Goal: Task Accomplishment & Management: Check status

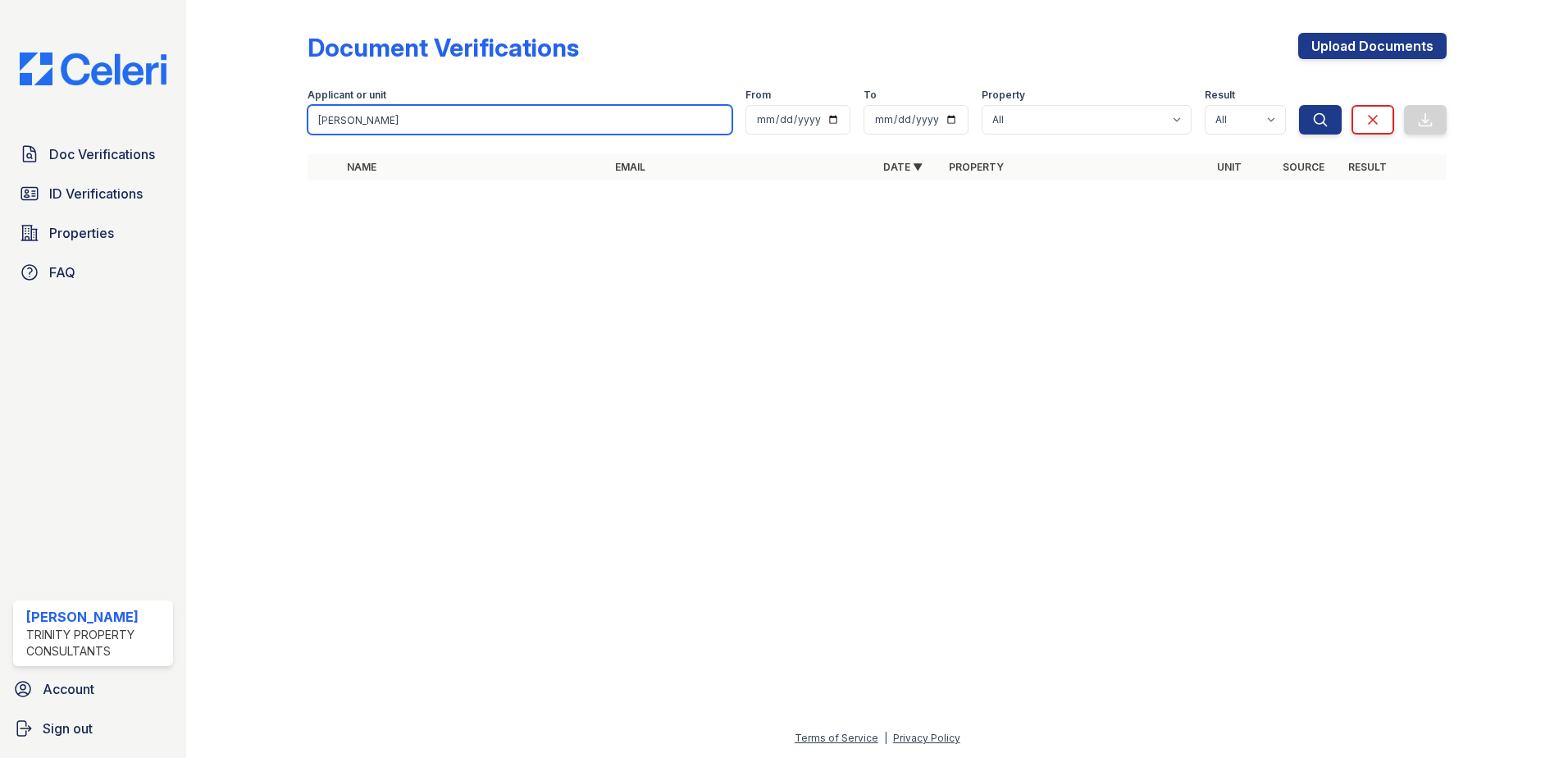
drag, startPoint x: 487, startPoint y: 124, endPoint x: 220, endPoint y: 138, distance: 267.4
click at [220, 138] on div "Document Verifications Upload Documents Filter Applicant or unit harris johnson…" at bounding box center [877, 111] width 1329 height 223
paste input "Hilliard"
type input "Hilliard"
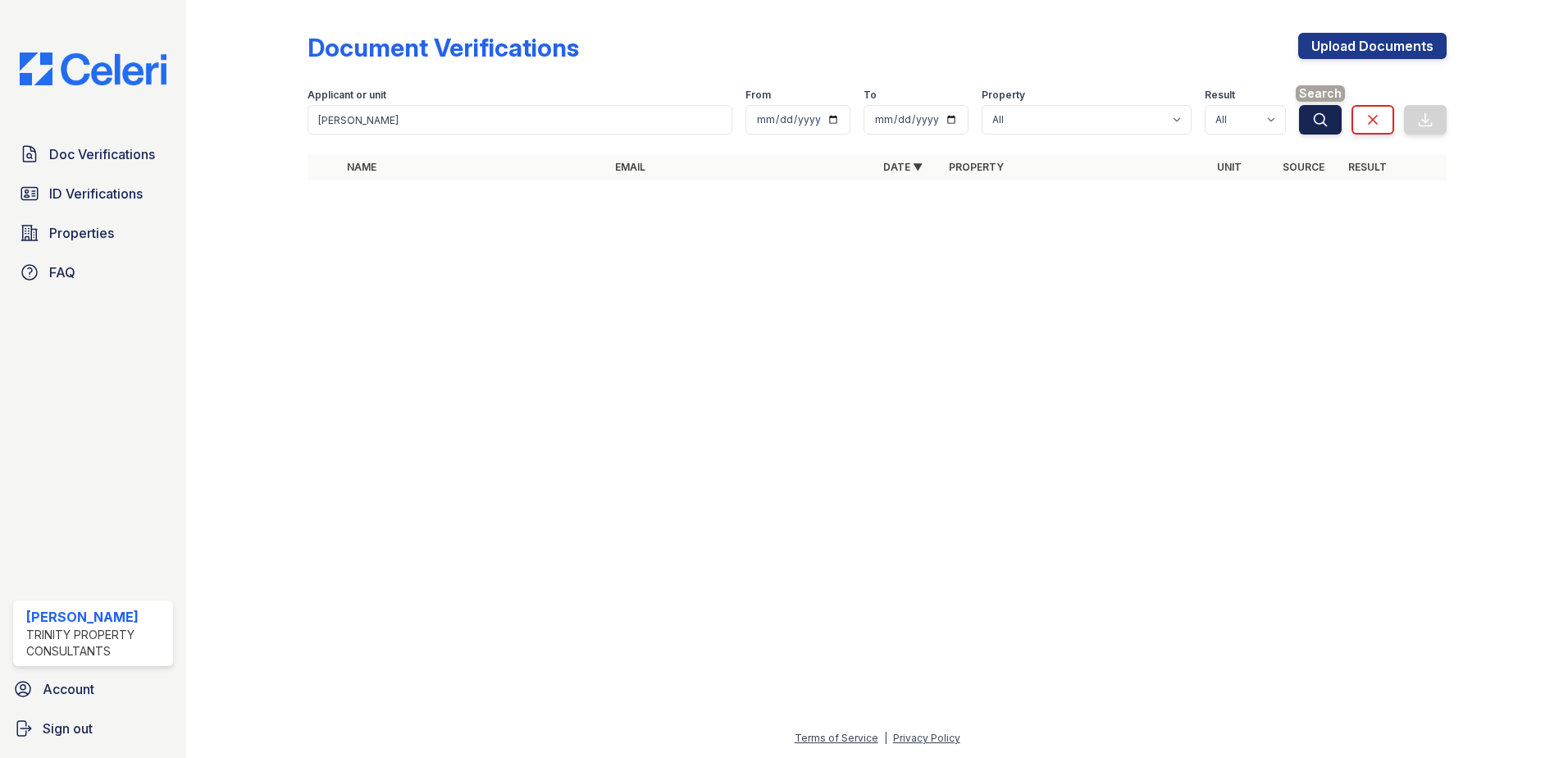
click at [1316, 116] on icon "submit" at bounding box center [1320, 119] width 12 height 12
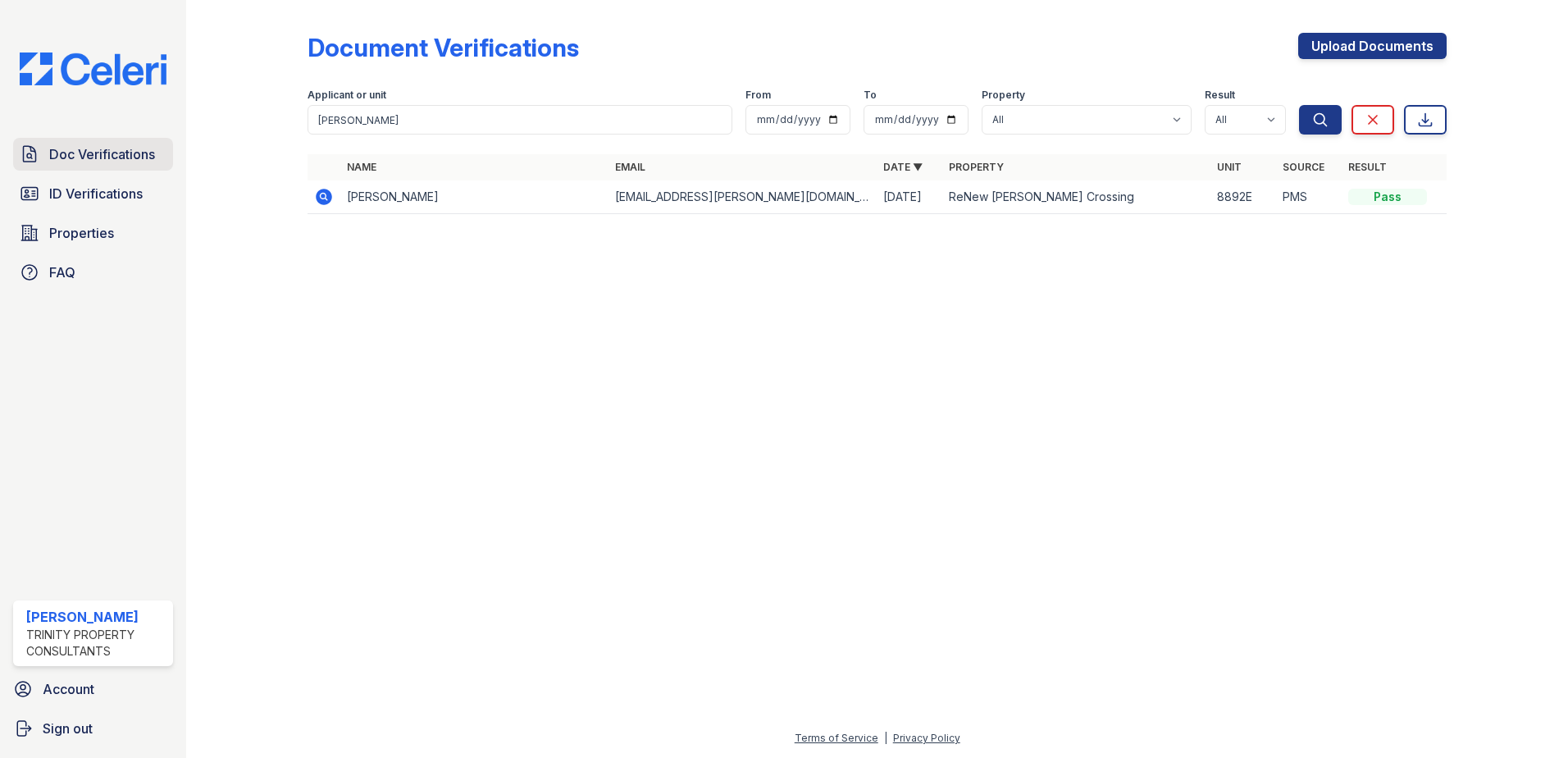
click at [128, 148] on span "Doc Verifications" at bounding box center [102, 153] width 106 height 20
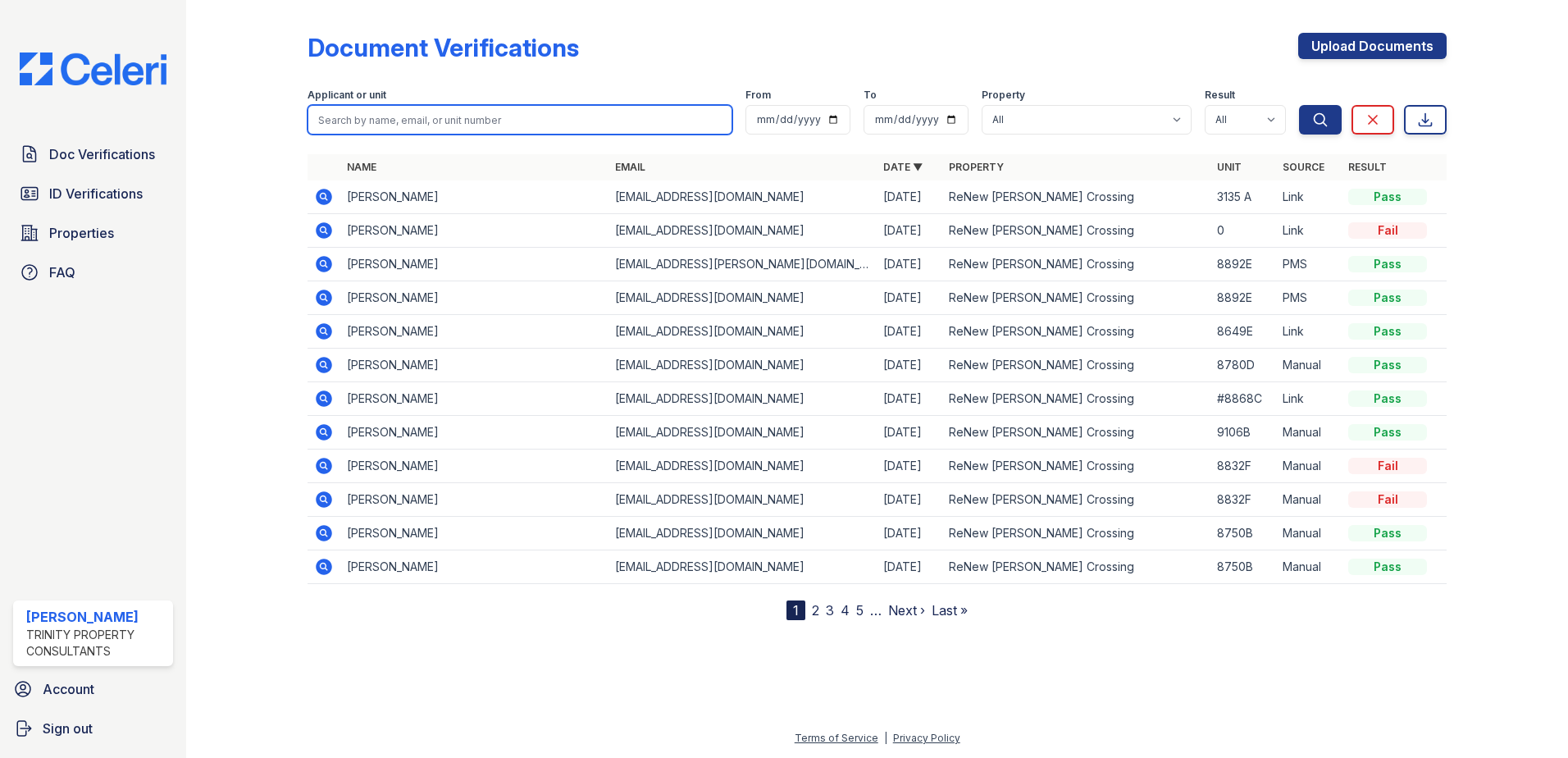
drag, startPoint x: 137, startPoint y: 148, endPoint x: 395, endPoint y: 123, distance: 259.2
click at [395, 123] on input "search" at bounding box center [520, 120] width 425 height 30
paste input "Hilliard"
type input "Hilliard"
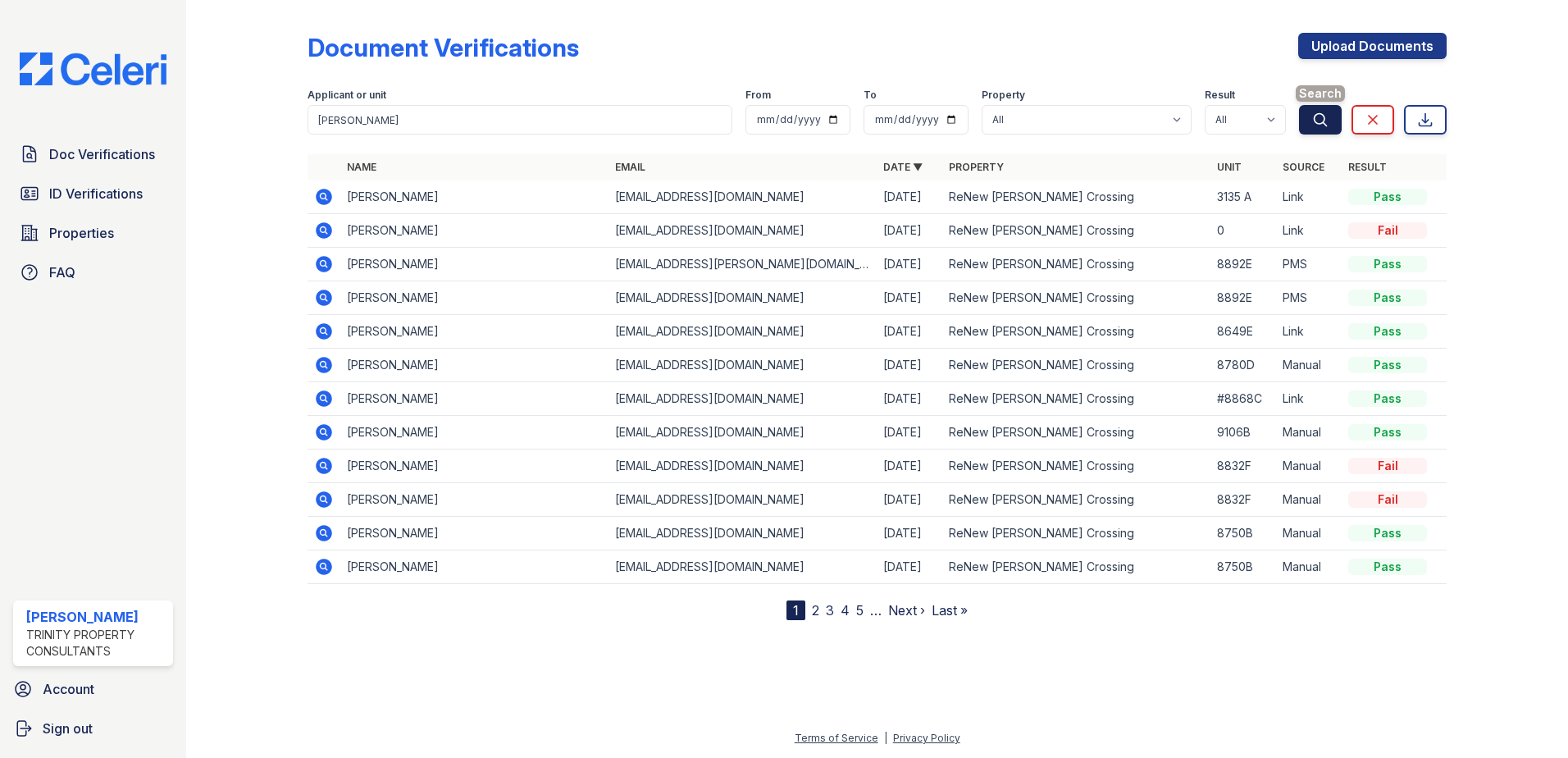
click at [1305, 128] on button "Search" at bounding box center [1320, 120] width 43 height 30
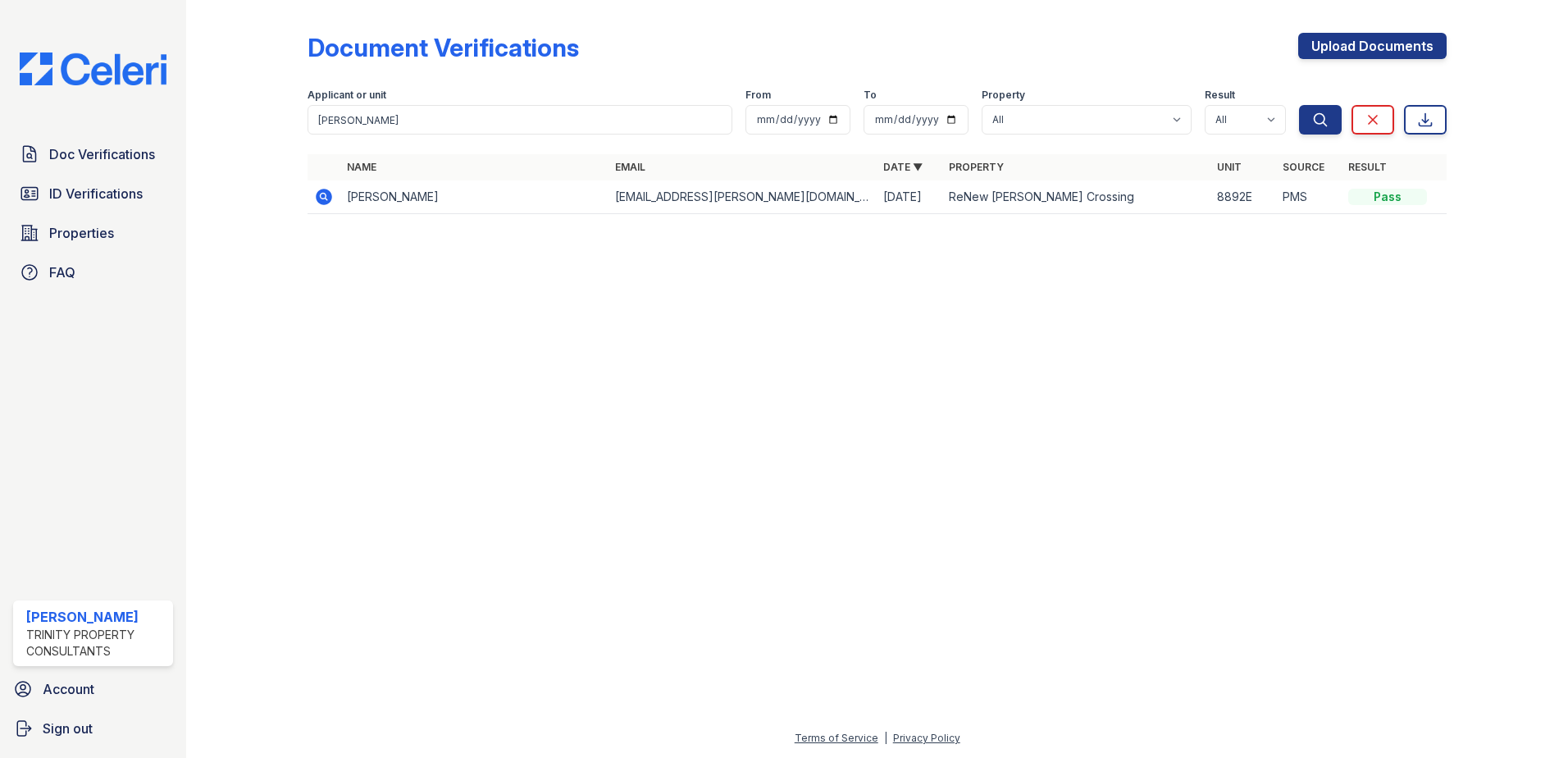
drag, startPoint x: 630, startPoint y: 680, endPoint x: 856, endPoint y: 24, distance: 693.8
click at [633, 674] on div at bounding box center [877, 492] width 1329 height 472
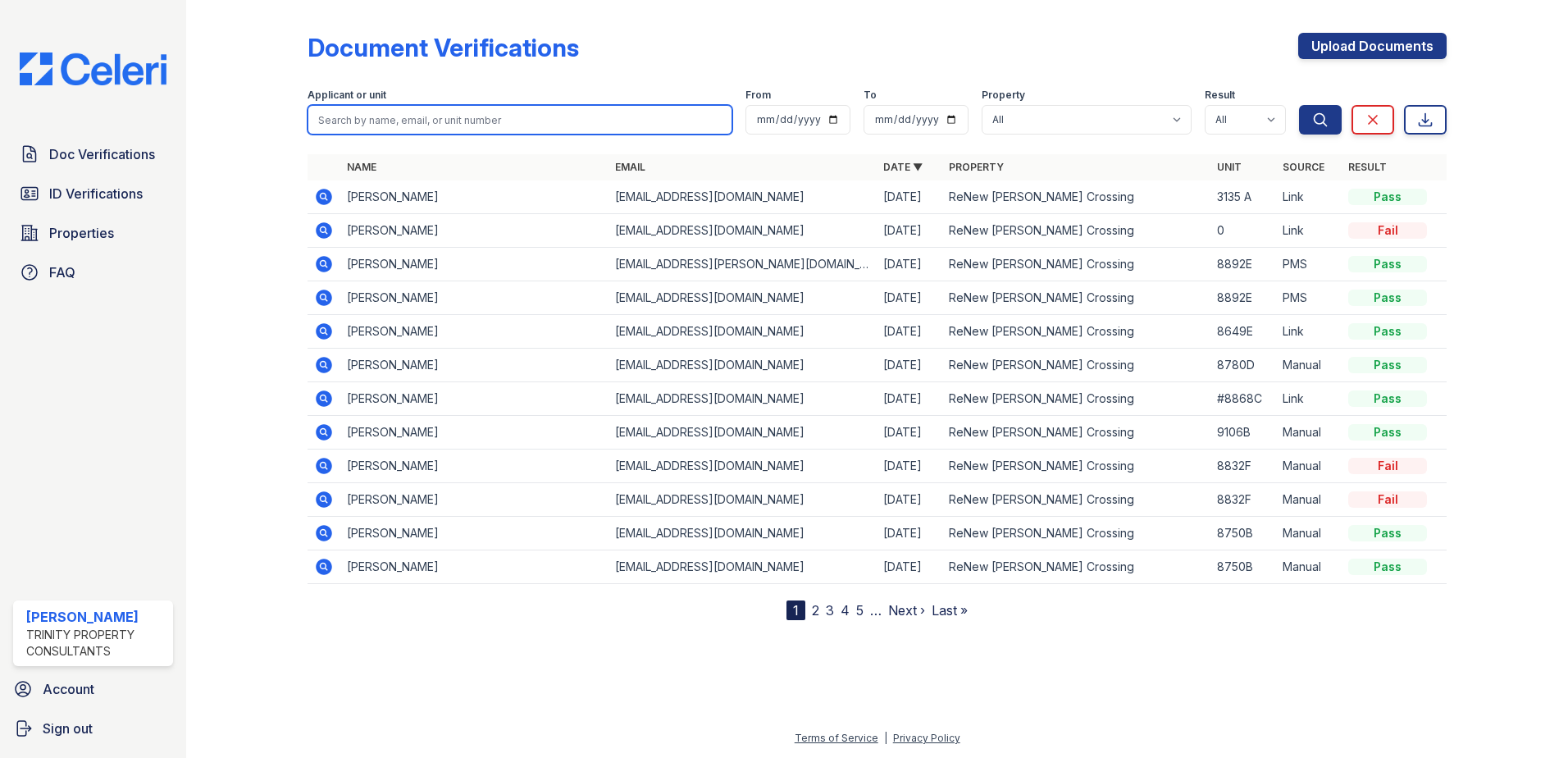
click at [391, 114] on input "search" at bounding box center [520, 120] width 425 height 30
paste input "Sakaci"
type input "Sakaci"
click at [1299, 105] on button "Search" at bounding box center [1320, 120] width 43 height 30
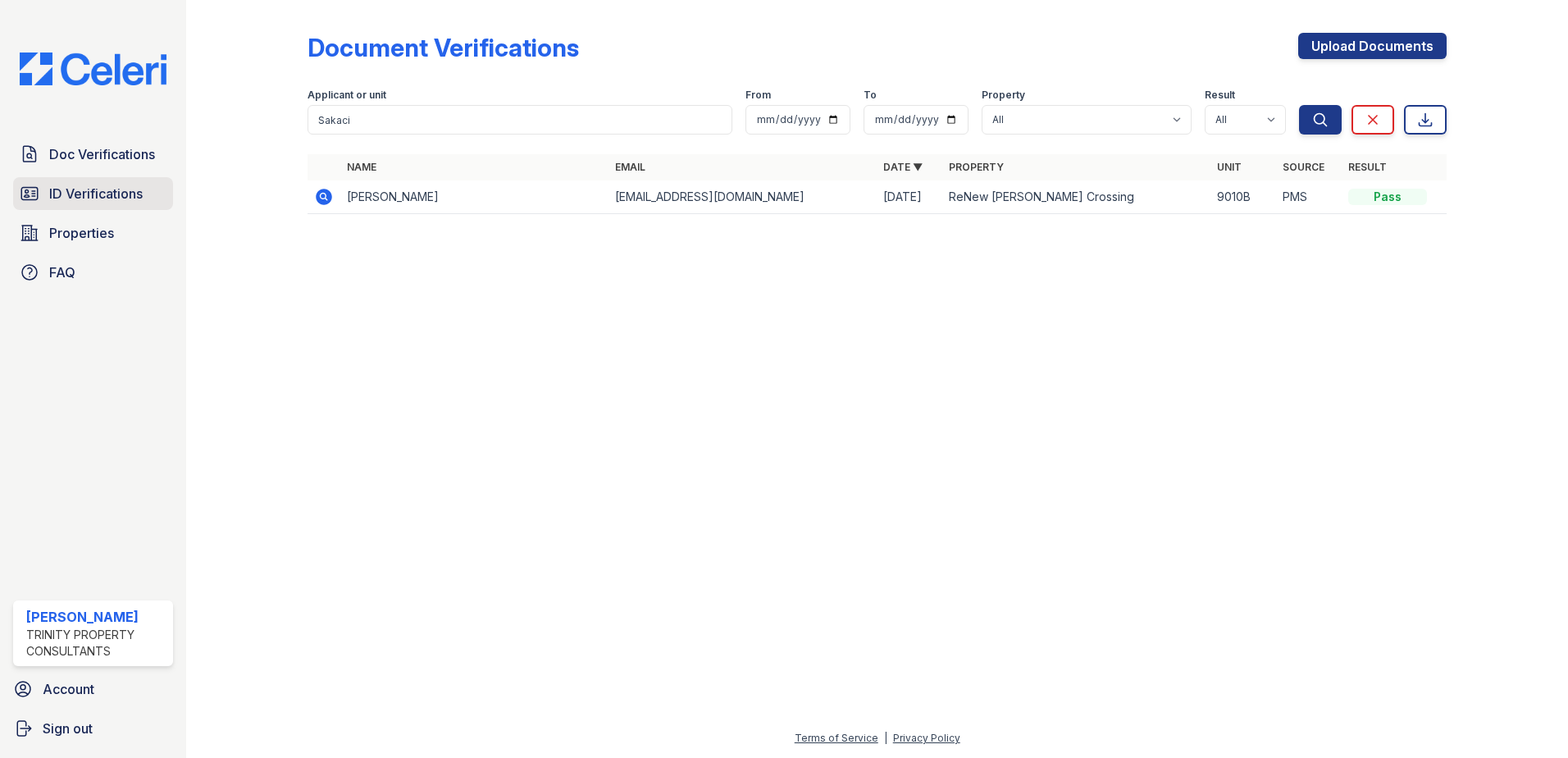
click at [103, 195] on span "ID Verifications" at bounding box center [96, 193] width 94 height 20
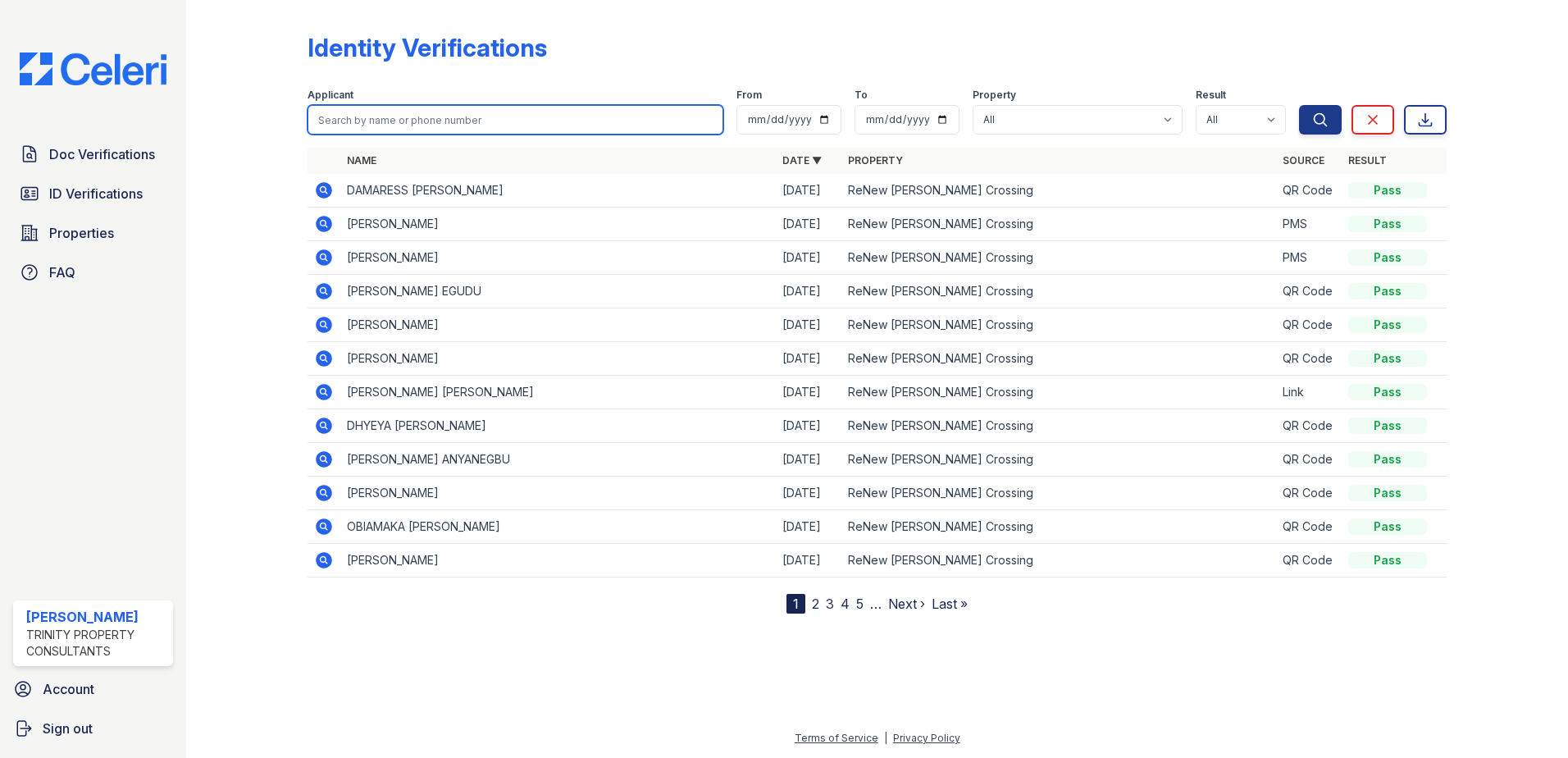
click at [379, 119] on input "search" at bounding box center [515, 120] width 415 height 30
paste input "Sakaci"
type input "Sakaci"
click at [1299, 105] on button "Search" at bounding box center [1320, 120] width 43 height 30
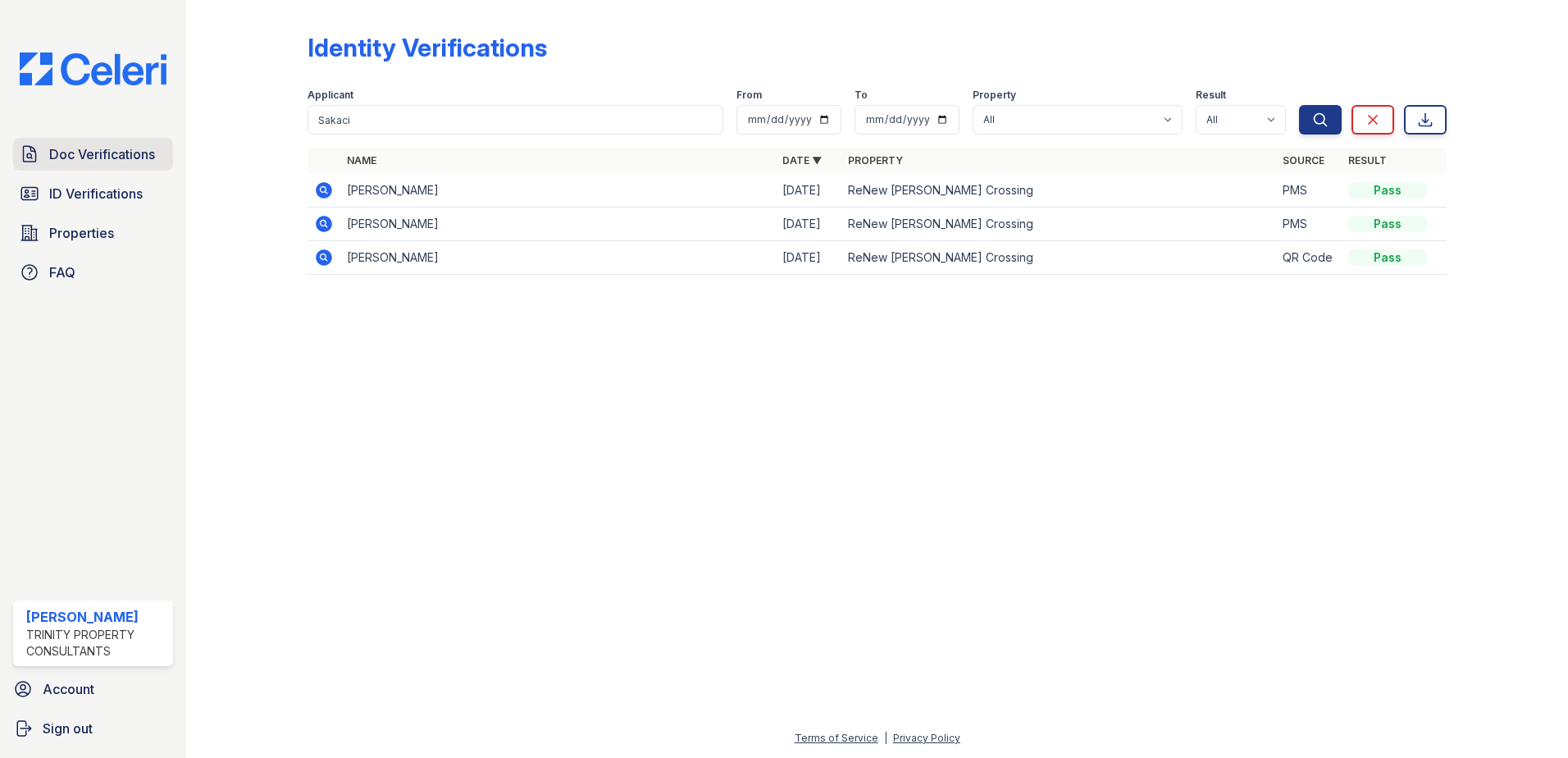
click at [131, 148] on span "Doc Verifications" at bounding box center [102, 153] width 106 height 20
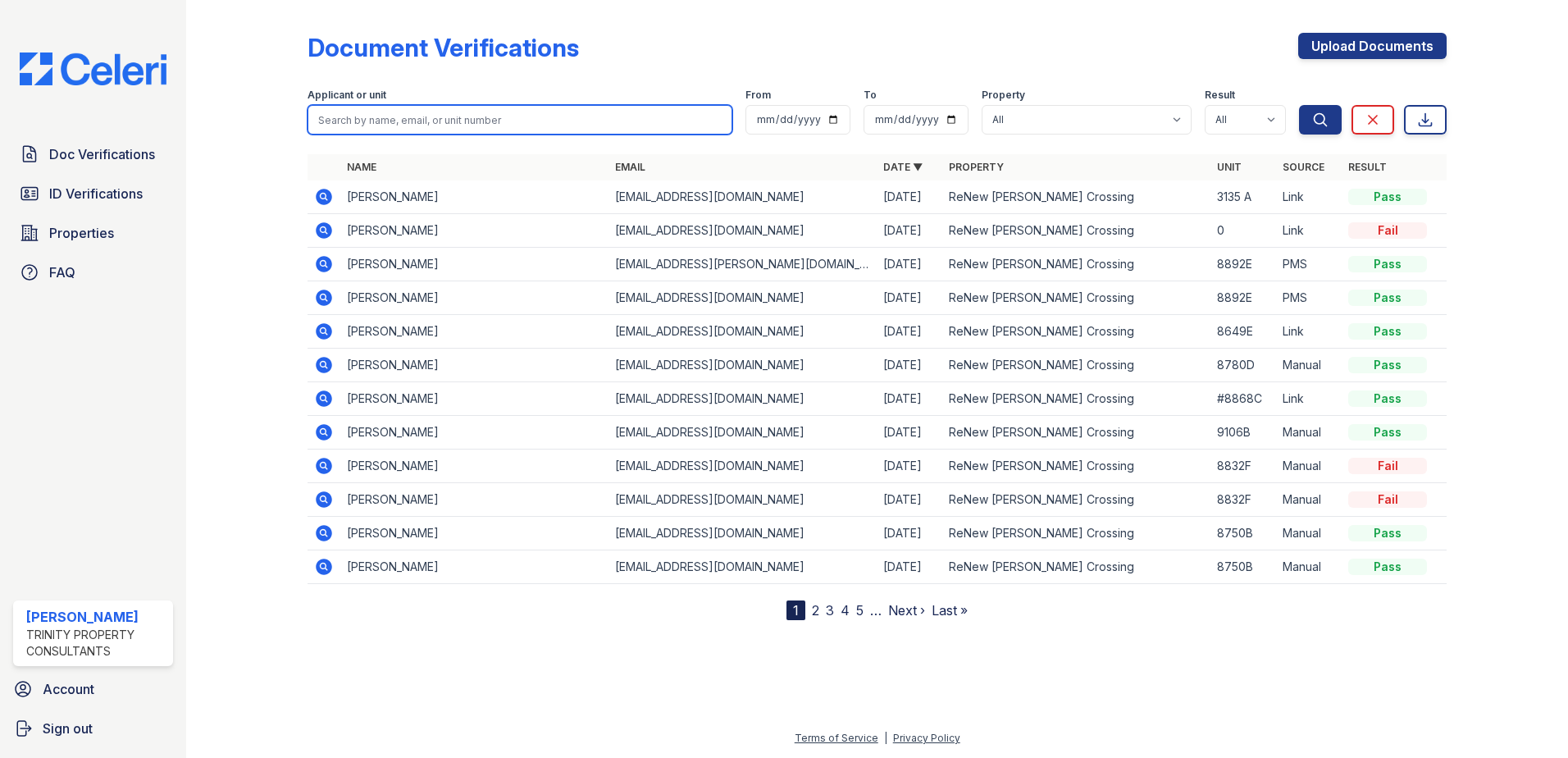
click at [475, 127] on input "search" at bounding box center [520, 120] width 425 height 30
paste input "Sakaci"
type input "Sakaci"
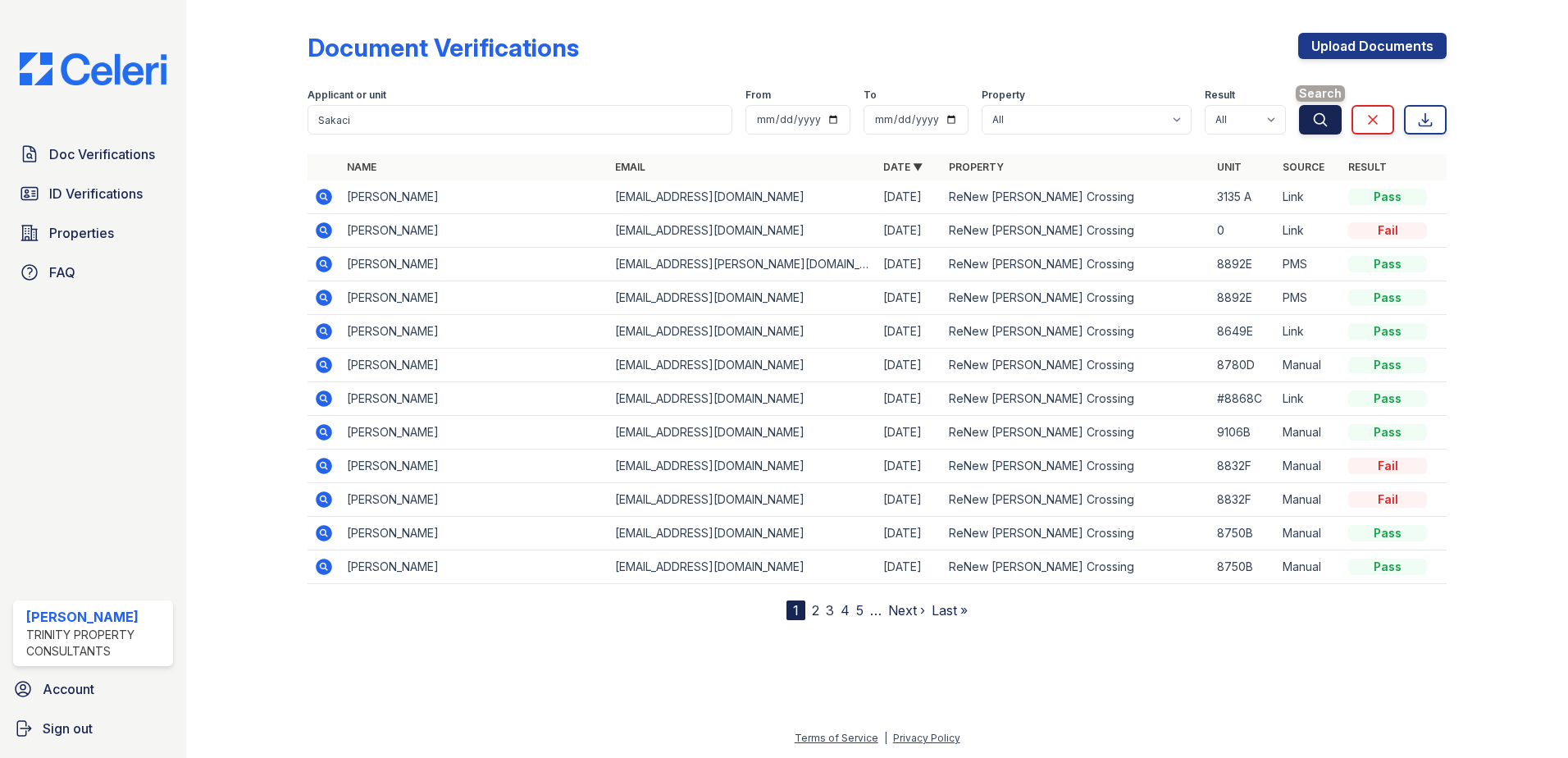
click at [1328, 123] on icon "submit" at bounding box center [1320, 120] width 17 height 17
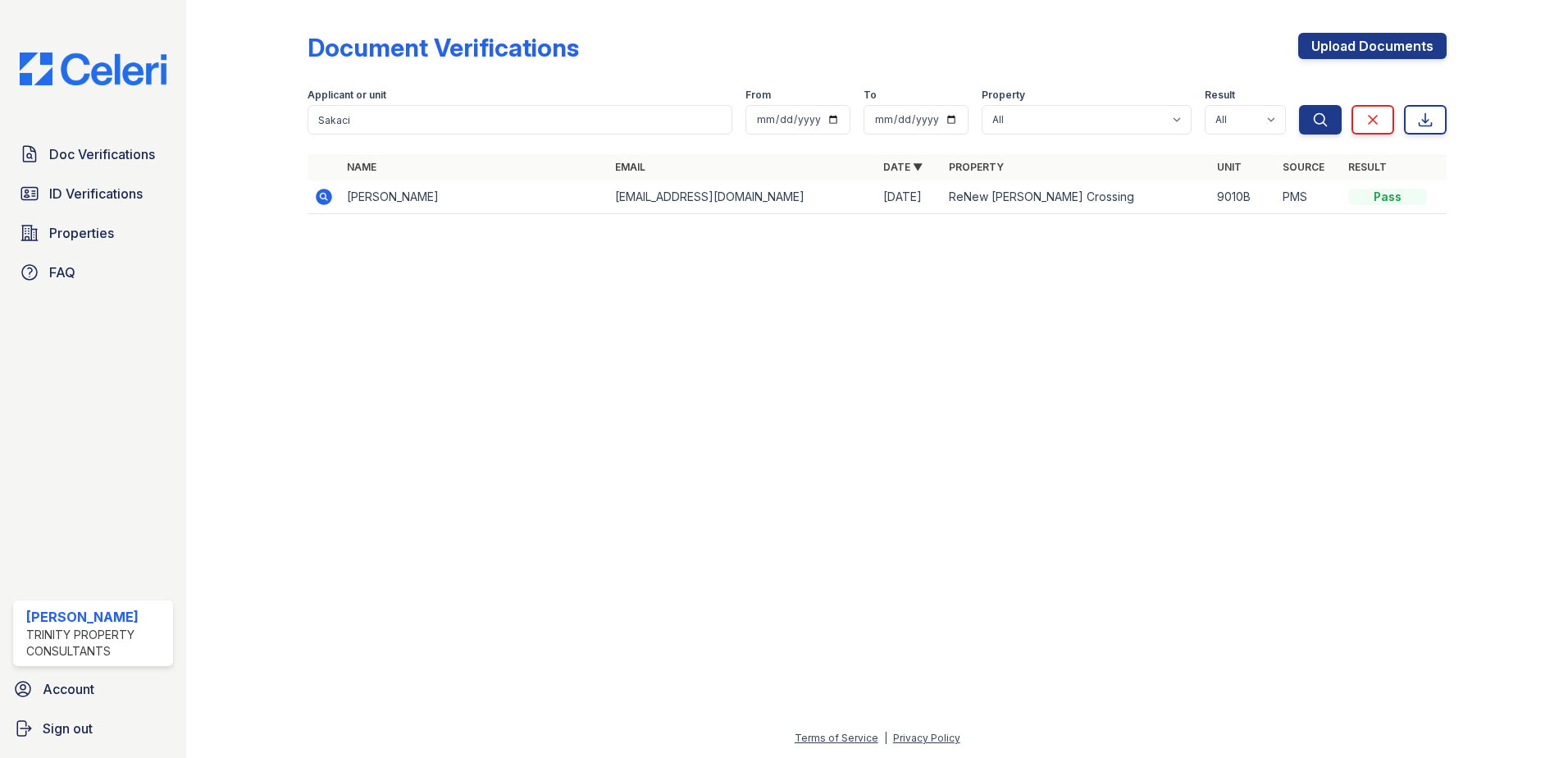
click at [327, 201] on icon at bounding box center [324, 197] width 17 height 17
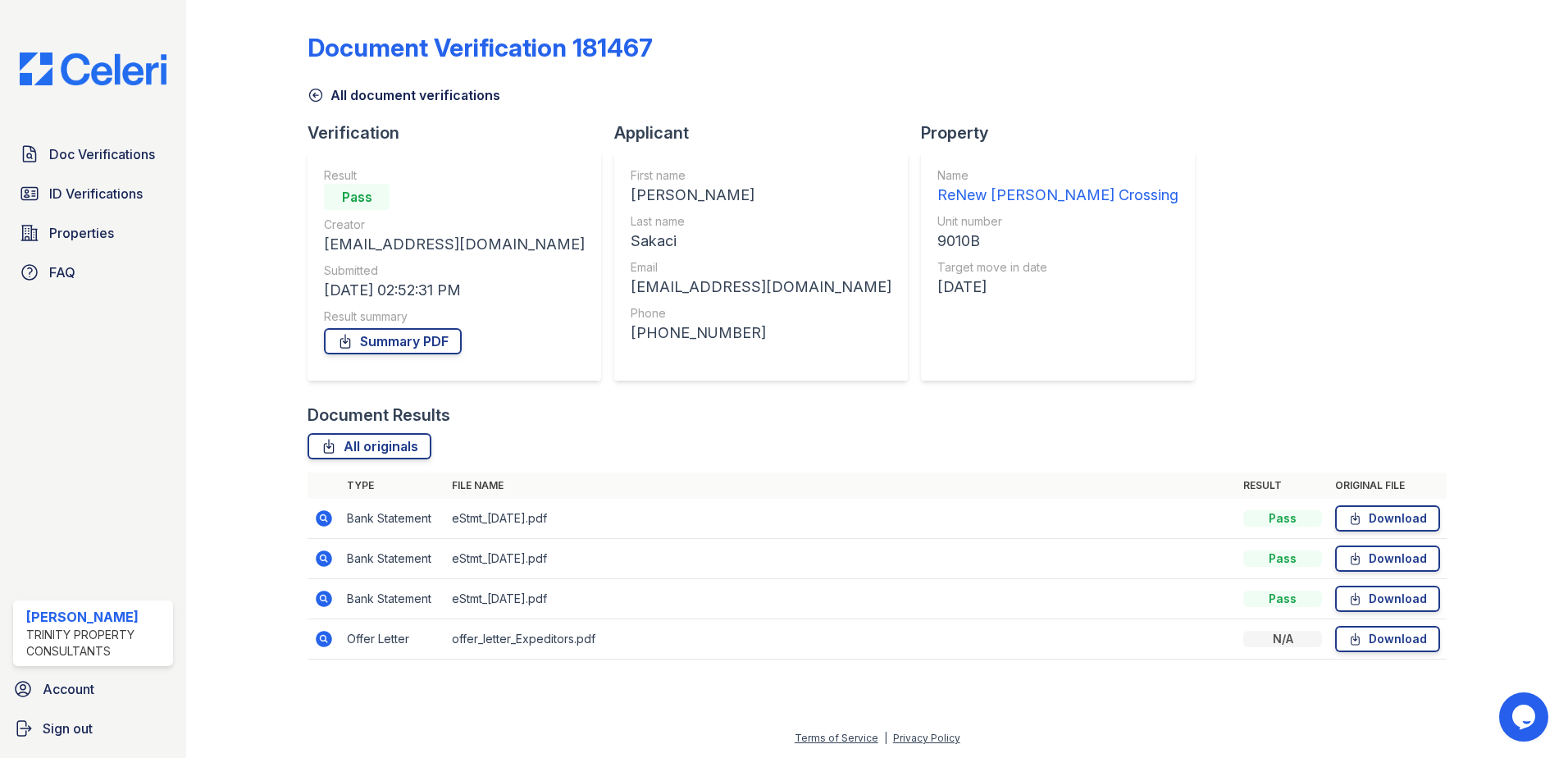
click at [325, 638] on icon at bounding box center [323, 637] width 4 height 4
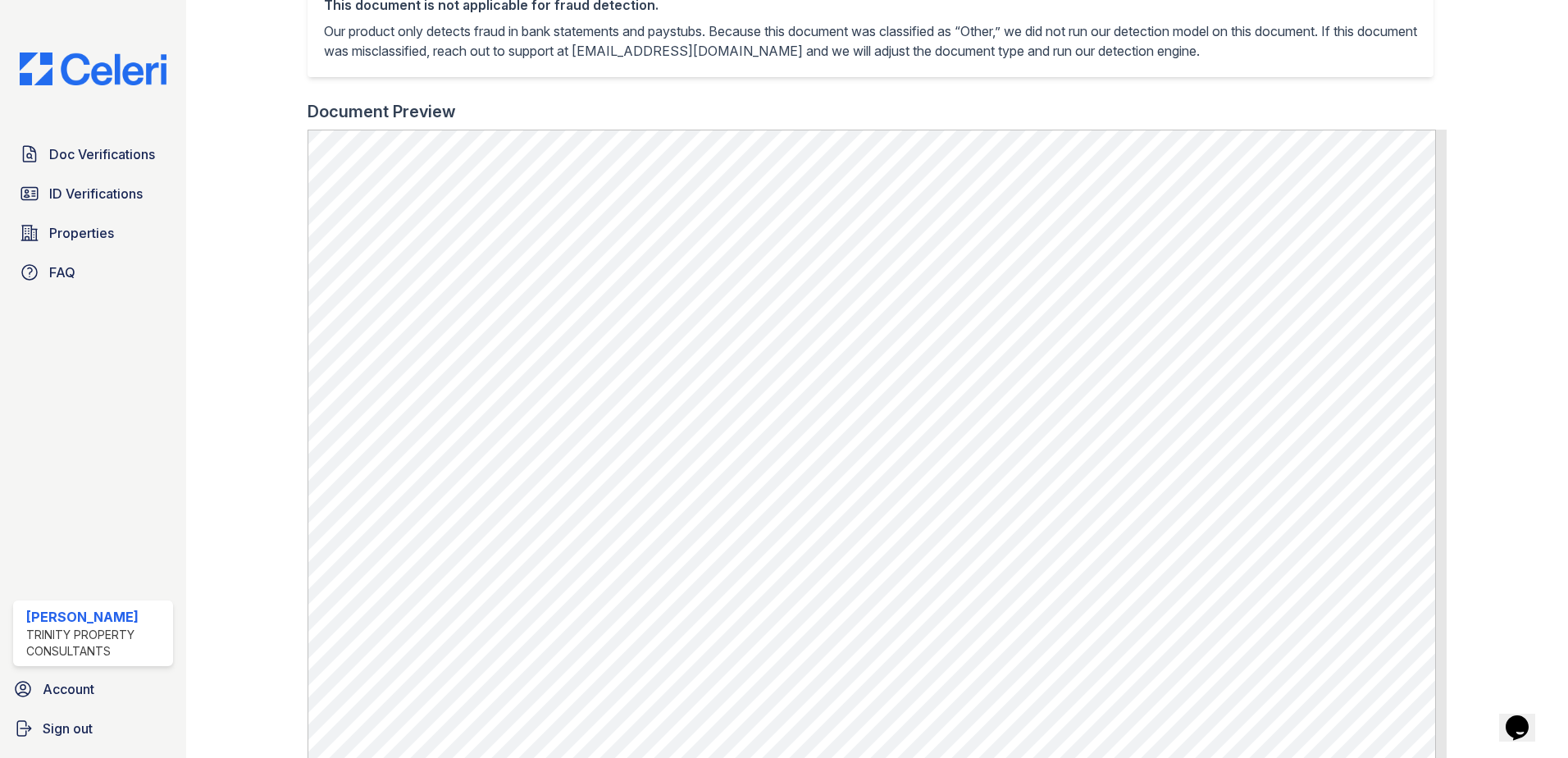
scroll to position [410, 0]
click at [1493, 422] on div at bounding box center [1494, 241] width 95 height 1290
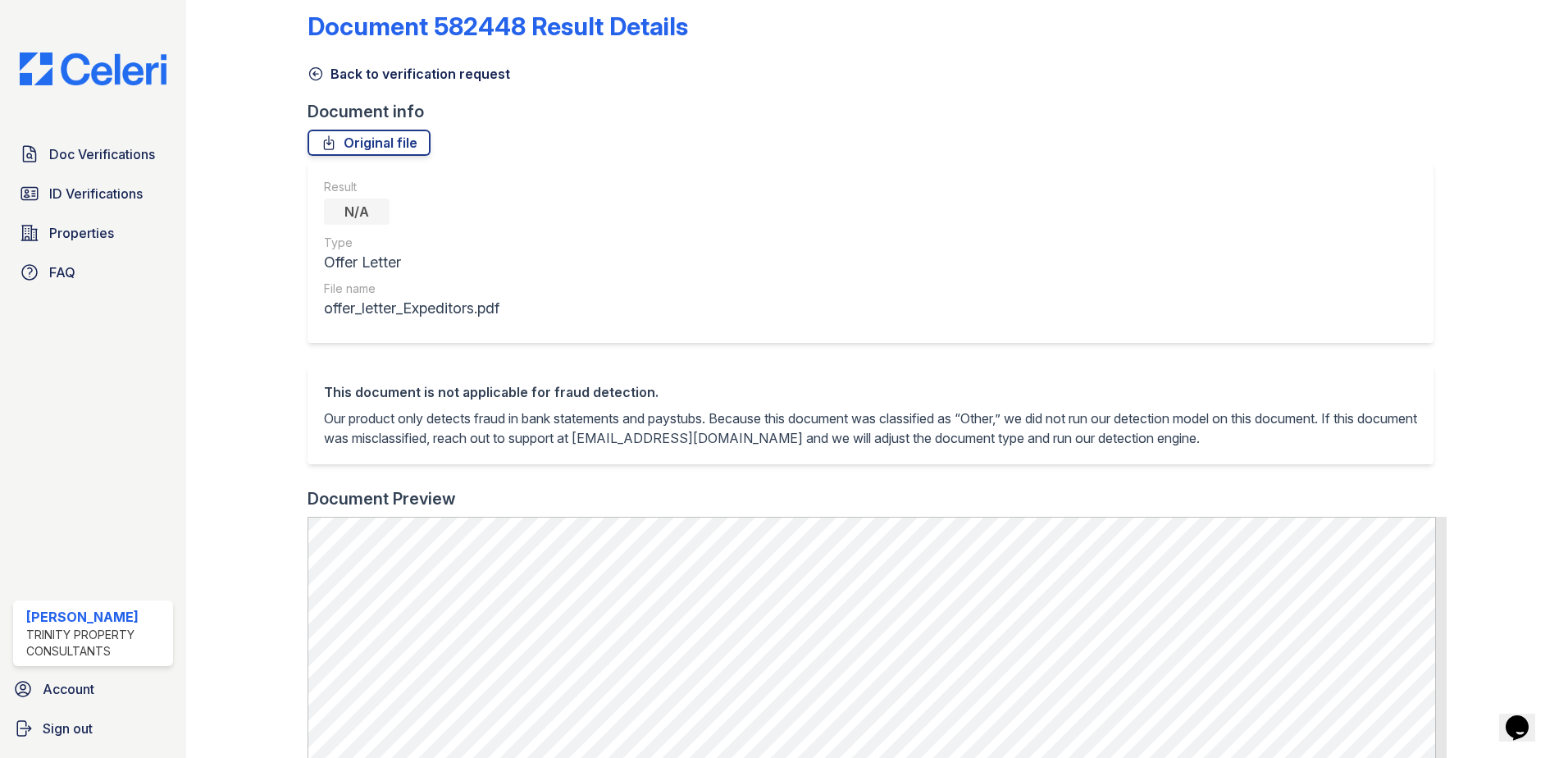
scroll to position [0, 0]
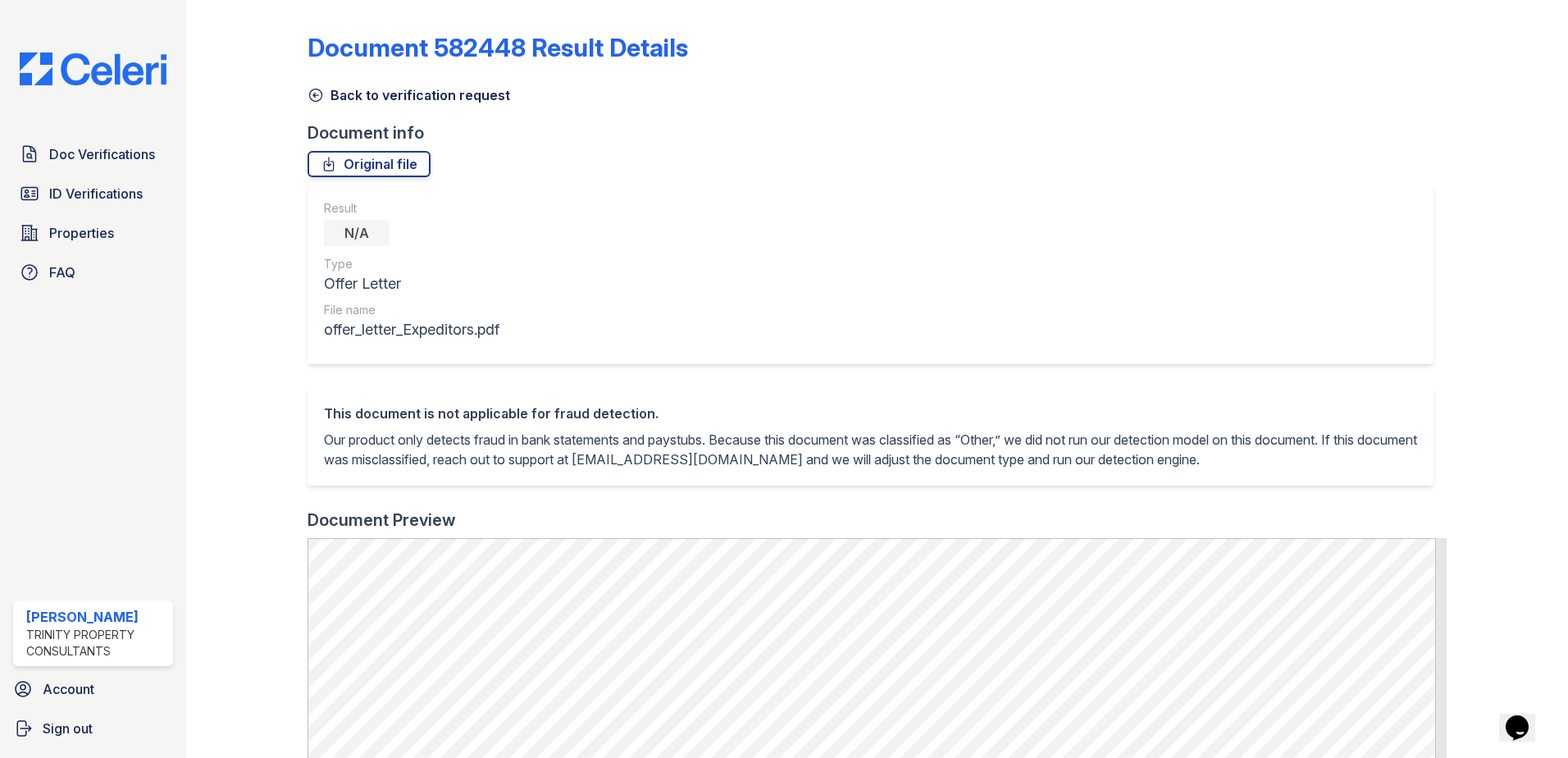
click at [308, 96] on icon at bounding box center [316, 95] width 17 height 17
